Goal: Information Seeking & Learning: Learn about a topic

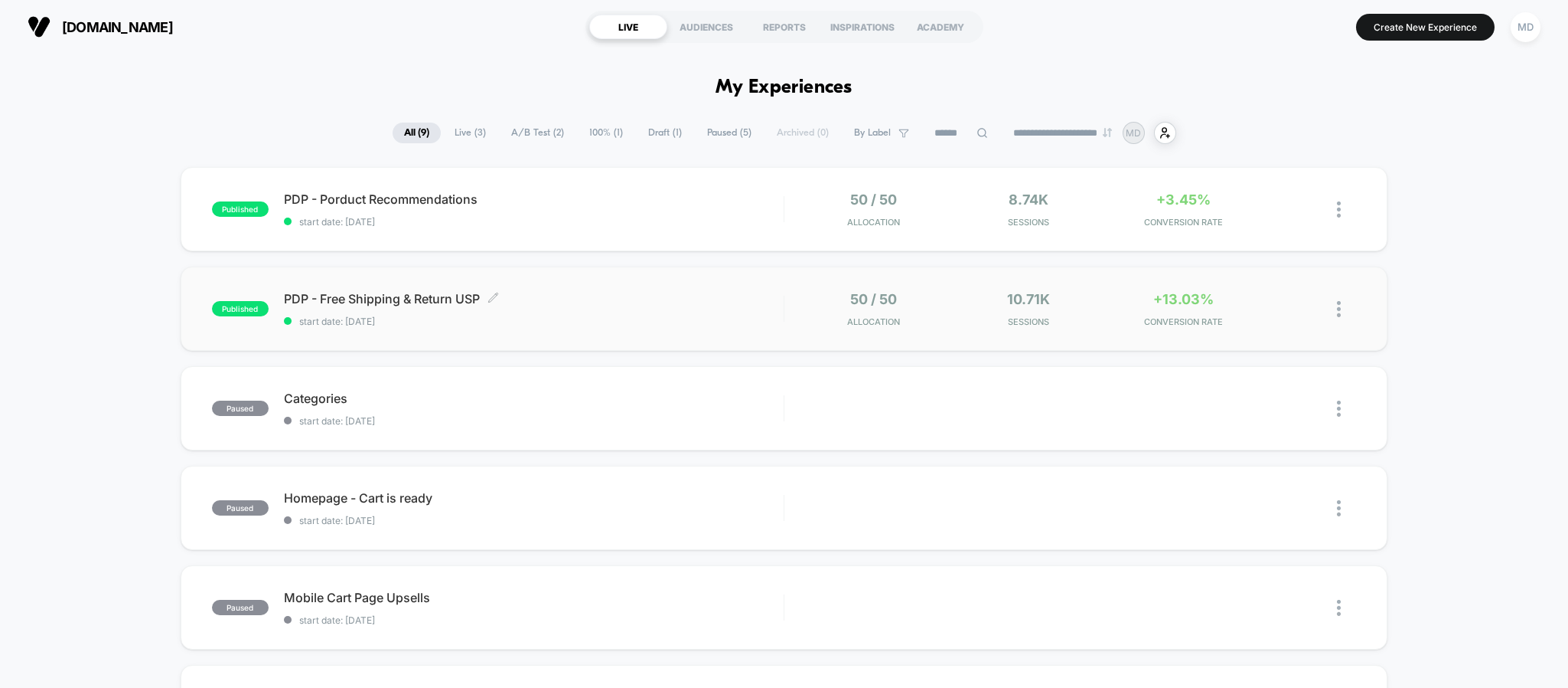
click at [737, 303] on span "PDP - Free Shipping & Return USP Click to edit experience details" at bounding box center [534, 298] width 500 height 15
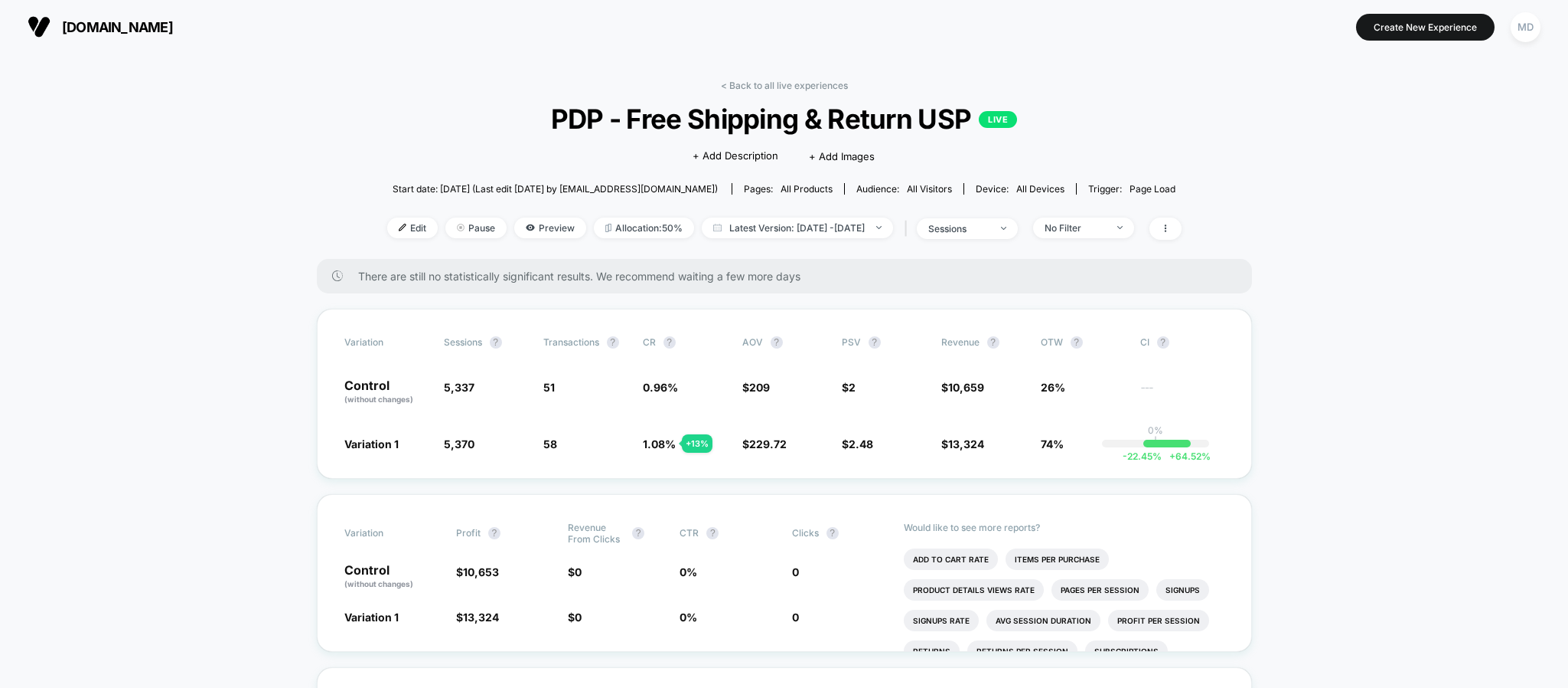
drag, startPoint x: 1360, startPoint y: 354, endPoint x: 1365, endPoint y: 348, distance: 7.8
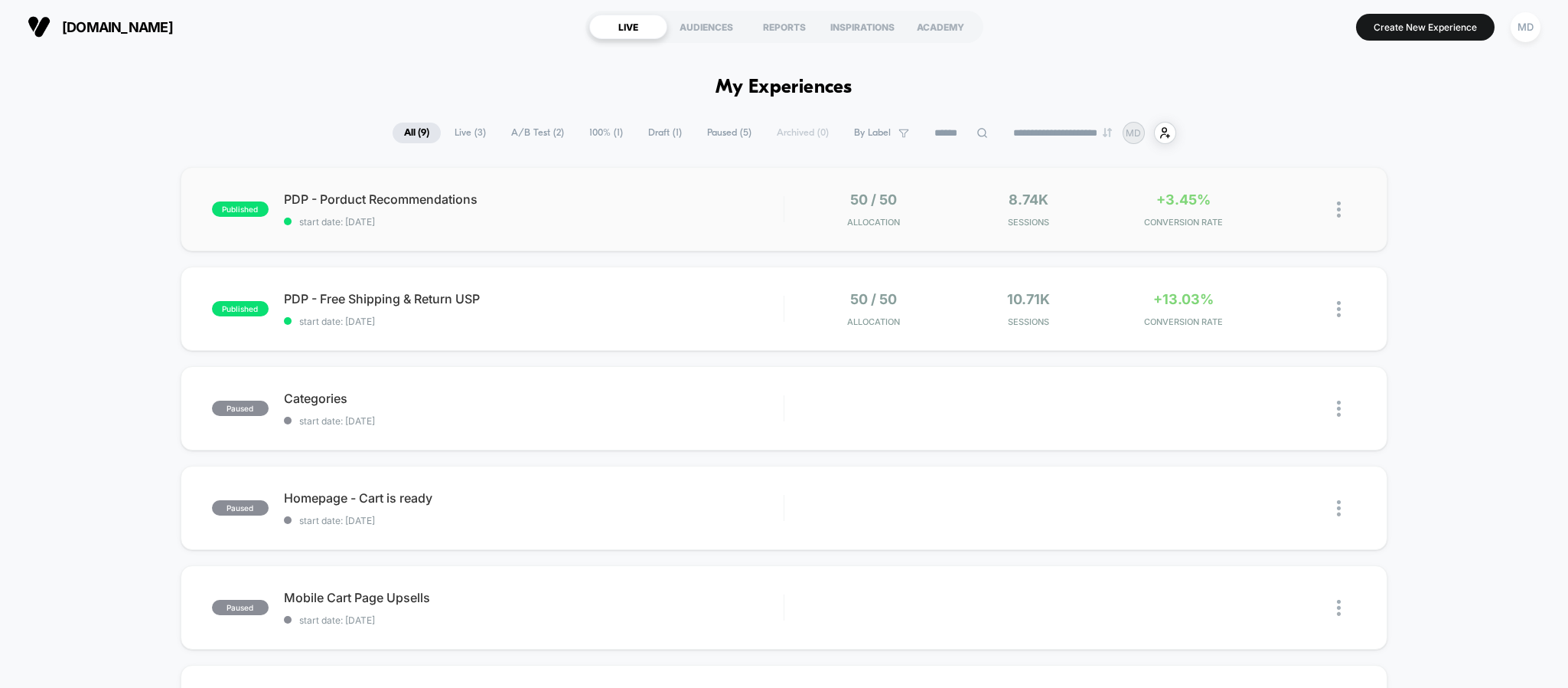
click at [545, 186] on div "published PDP - Porduct Recommendations start date: [DATE] 50 / 50 Allocation 8…" at bounding box center [785, 208] width 1208 height 84
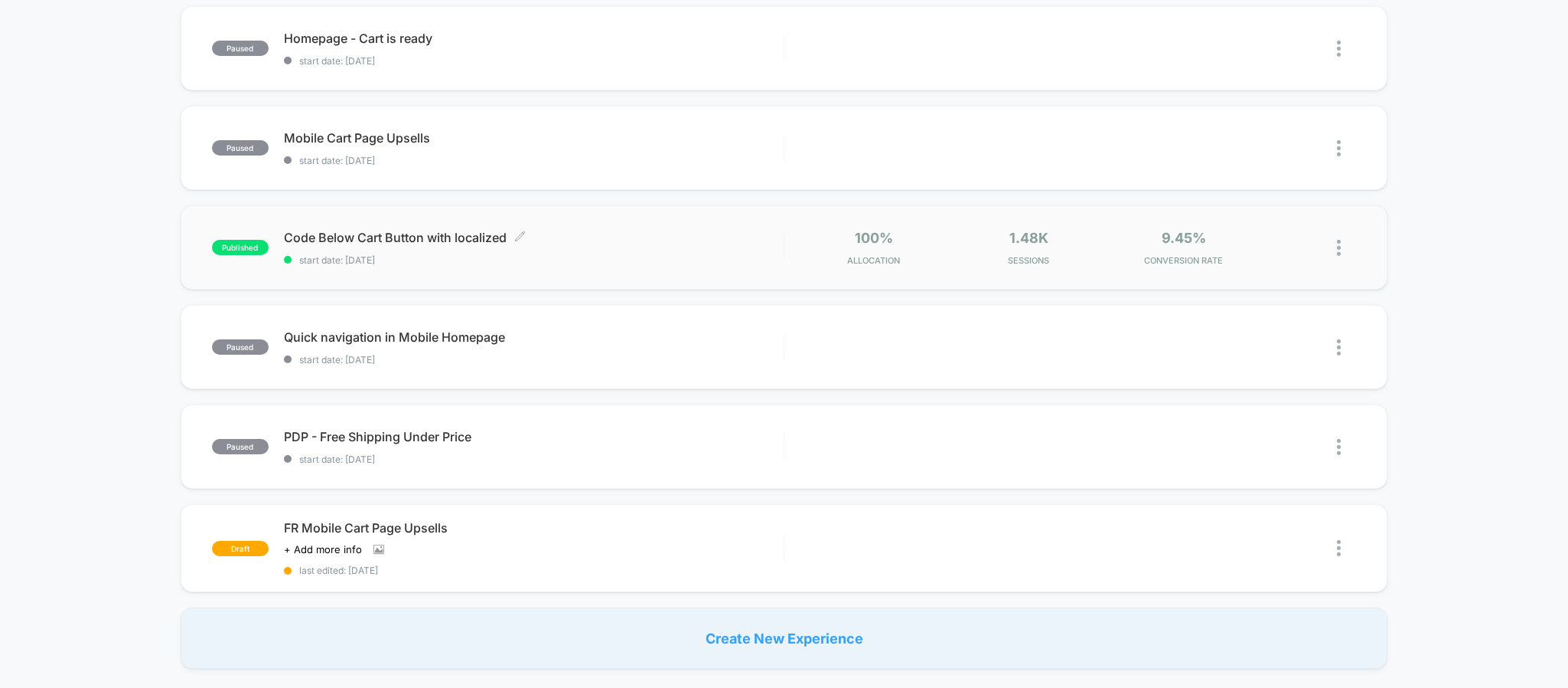
click at [636, 246] on div "Code Below Cart Button with localized Click to edit experience details Click to…" at bounding box center [534, 247] width 500 height 36
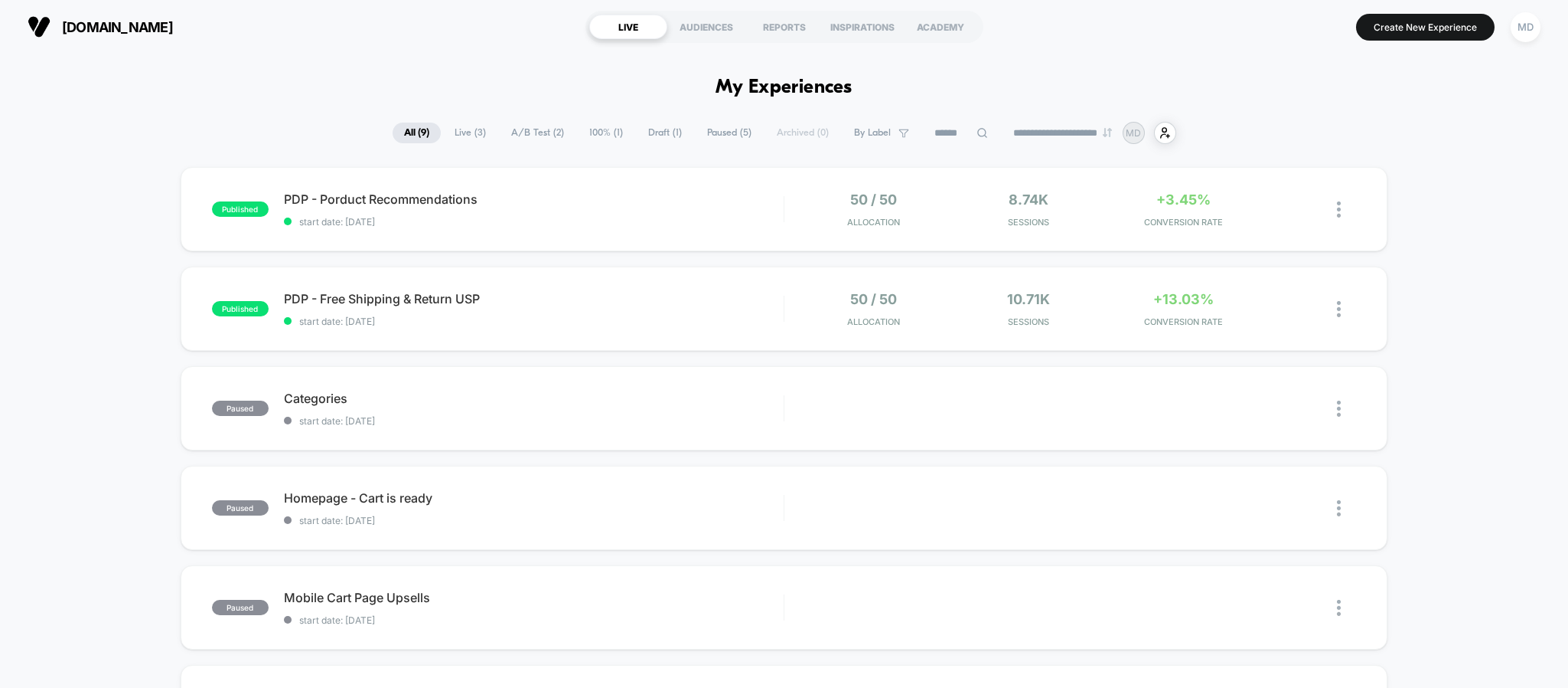
scroll to position [459, 0]
